Goal: Task Accomplishment & Management: Use online tool/utility

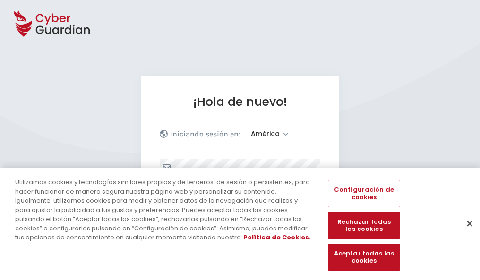
select select "América"
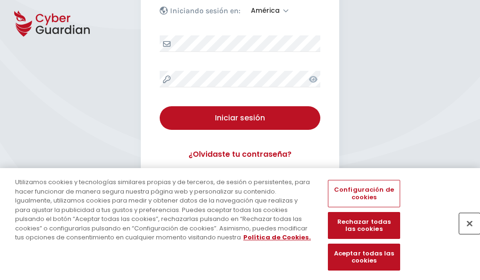
click at [465, 233] on button "Cerrar" at bounding box center [469, 223] width 21 height 21
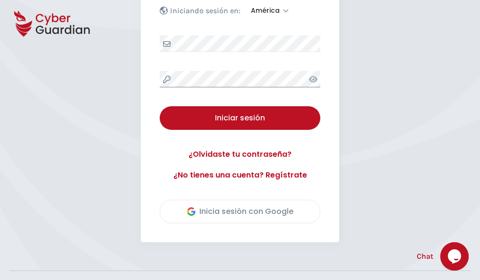
scroll to position [215, 0]
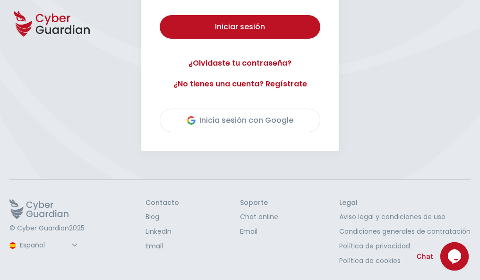
click at [160, 15] on button "Iniciar sesión" at bounding box center [240, 27] width 161 height 24
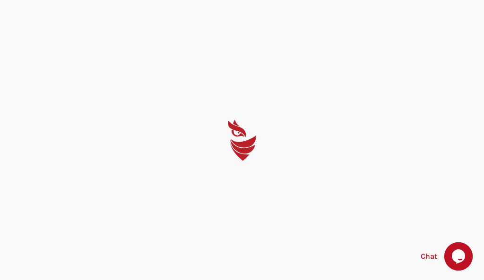
select select "English"
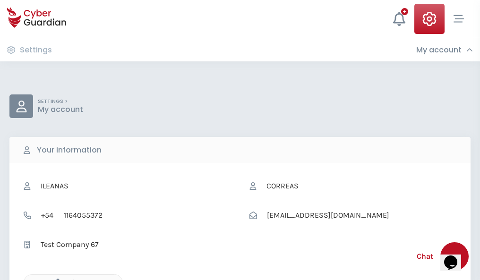
click at [55, 279] on icon "button" at bounding box center [56, 283] width 8 height 8
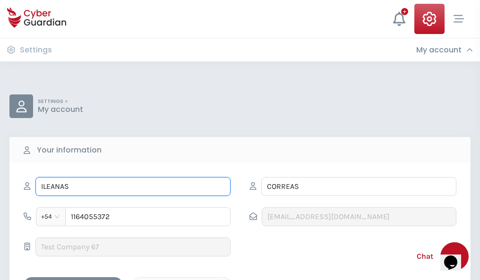
click at [133, 187] on input "ILEANAS" at bounding box center [132, 186] width 195 height 19
type input "I"
type input "Candelario"
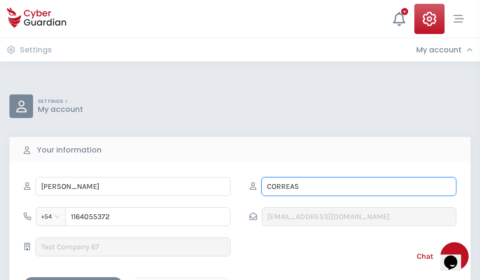
click at [359, 187] on input "CORREAS" at bounding box center [358, 186] width 195 height 19
type input "C"
type input "Ibarra"
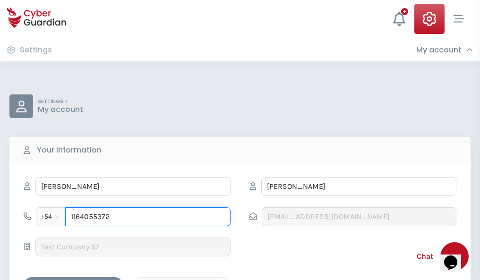
click at [148, 217] on input "1164055372" at bounding box center [147, 216] width 165 height 19
type input "1"
type input "4826331694"
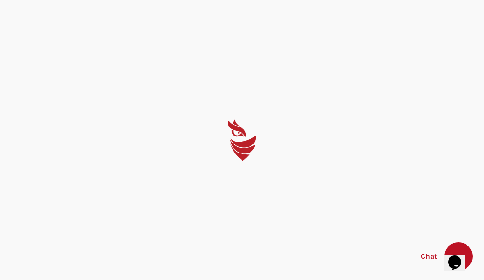
select select "English"
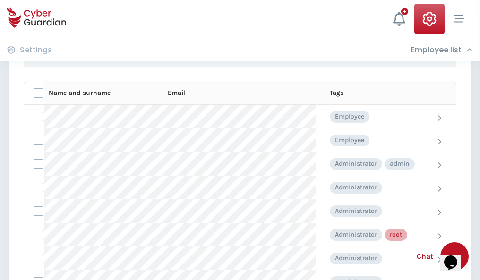
scroll to position [475, 0]
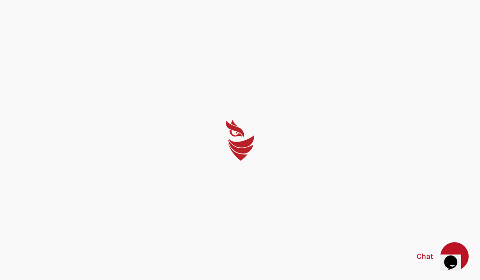
select select "English"
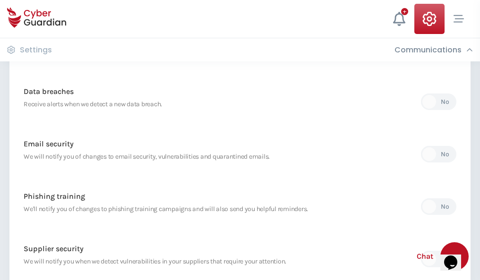
scroll to position [498, 0]
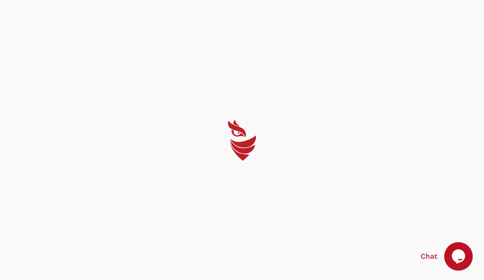
select select "English"
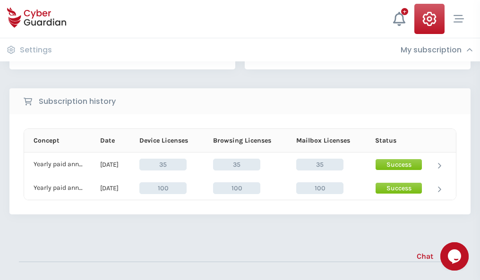
scroll to position [263, 0]
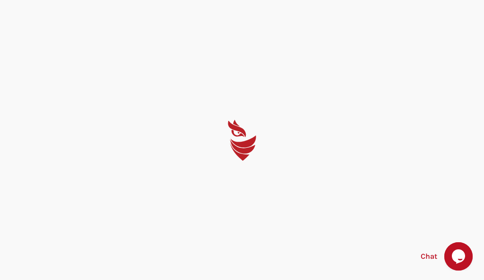
select select "English"
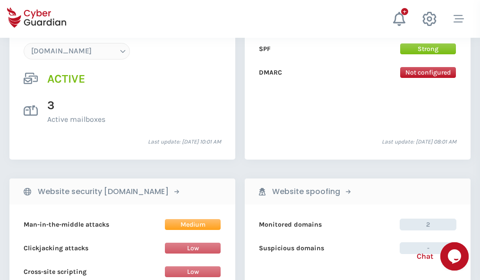
scroll to position [1006, 0]
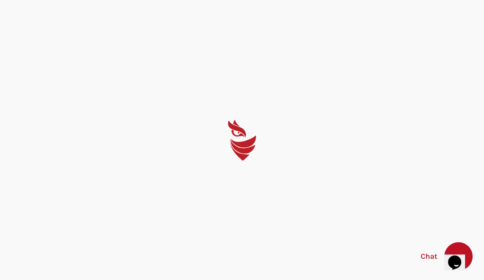
select select "English"
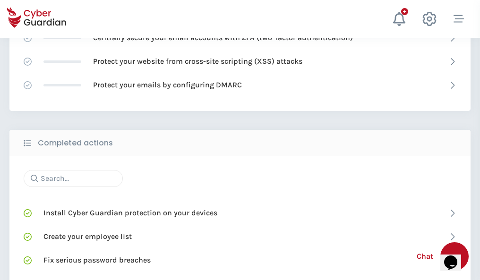
scroll to position [629, 0]
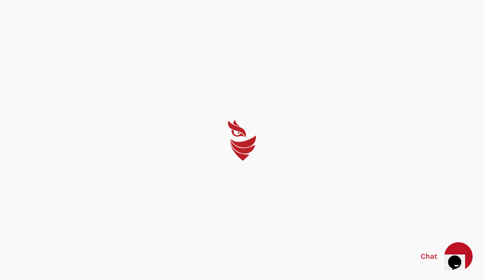
select select "English"
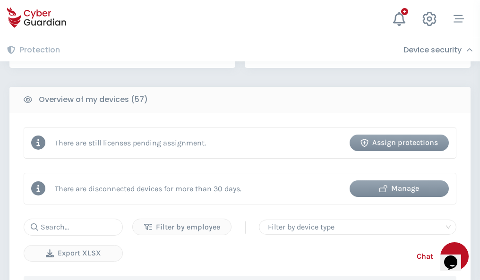
scroll to position [916, 0]
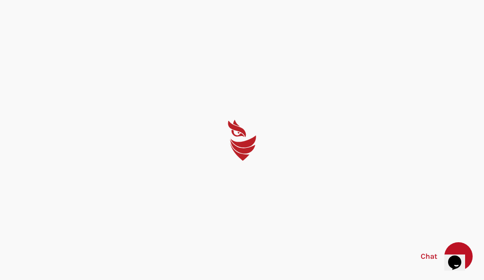
select select "English"
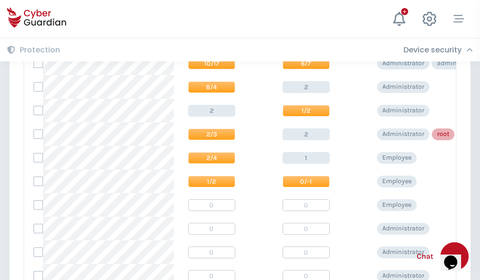
scroll to position [476, 0]
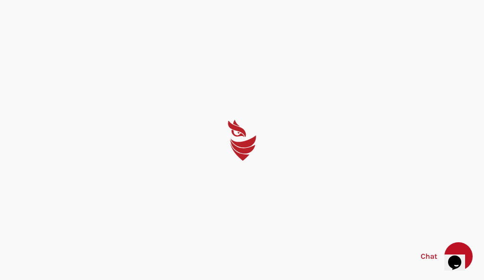
select select "English"
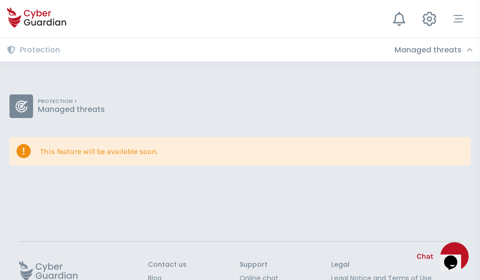
scroll to position [61, 0]
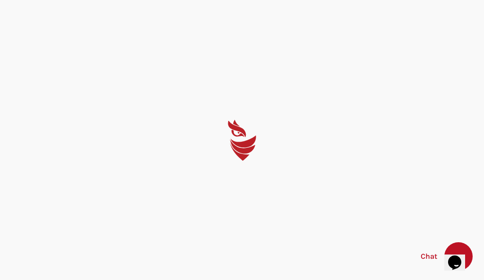
select select "English"
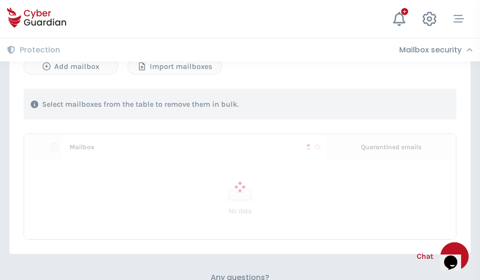
scroll to position [404, 0]
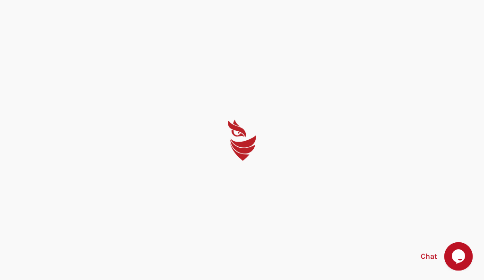
select select "English"
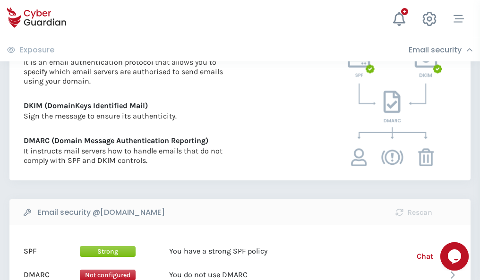
scroll to position [510, 0]
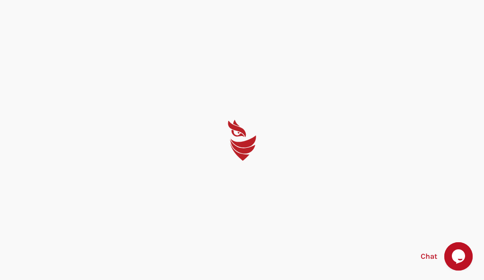
select select "English"
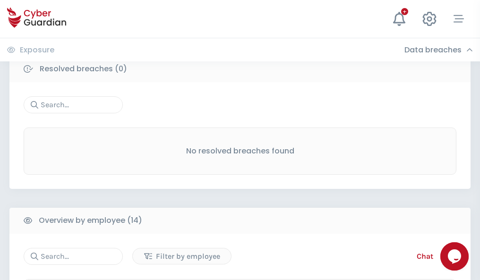
scroll to position [853, 0]
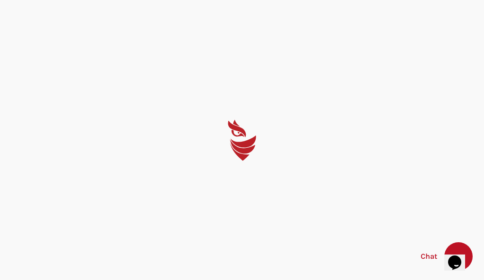
select select "English"
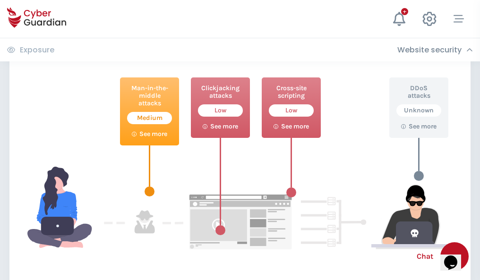
scroll to position [515, 0]
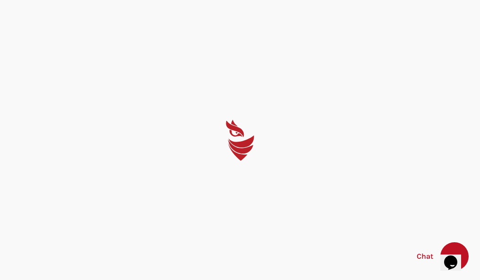
select select "English"
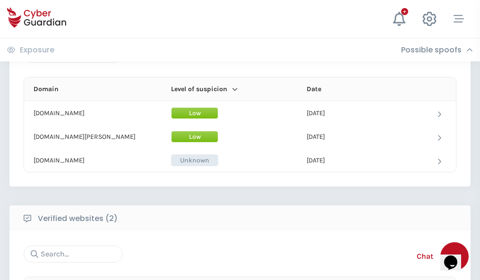
scroll to position [567, 0]
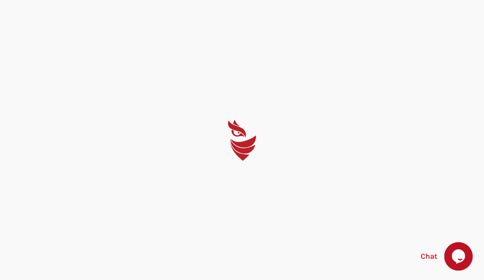
select select "English"
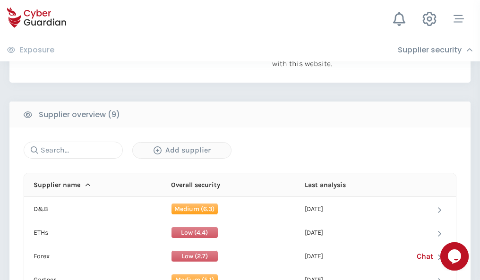
scroll to position [659, 0]
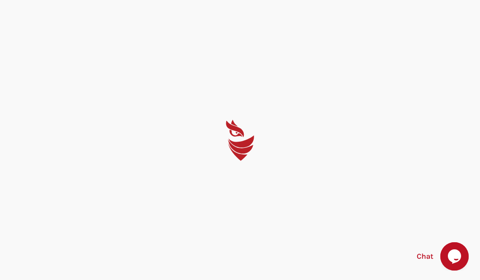
select select "English"
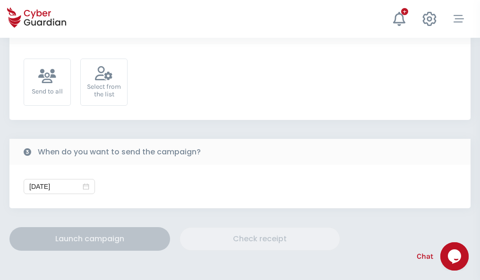
scroll to position [346, 0]
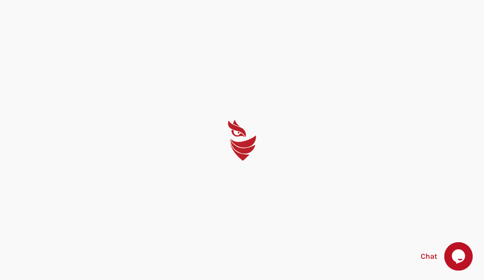
select select "English"
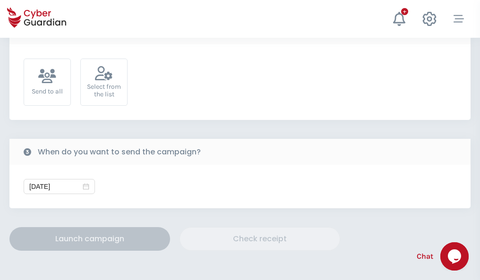
scroll to position [346, 0]
